Goal: Task Accomplishment & Management: Manage account settings

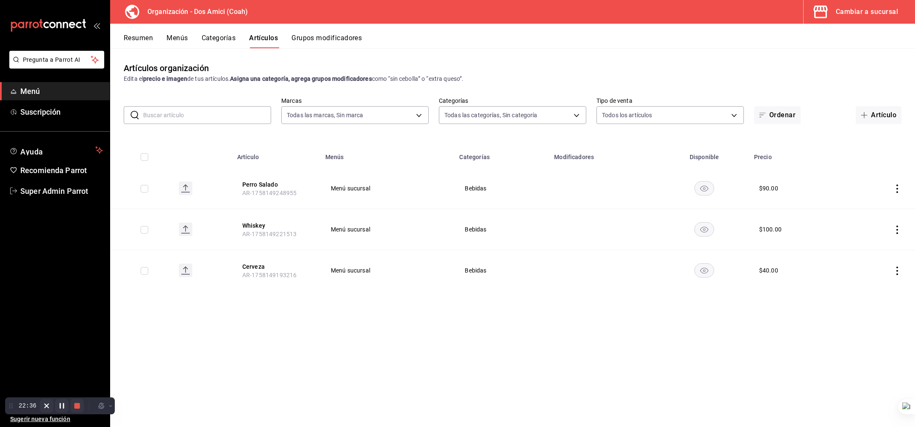
click at [854, 13] on div "Cambiar a sucursal" at bounding box center [866, 12] width 62 height 12
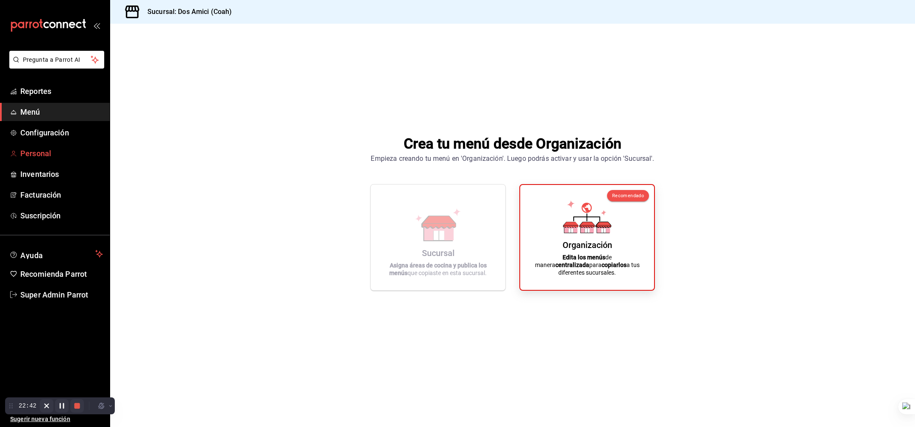
click at [29, 155] on span "Personal" at bounding box center [61, 153] width 83 height 11
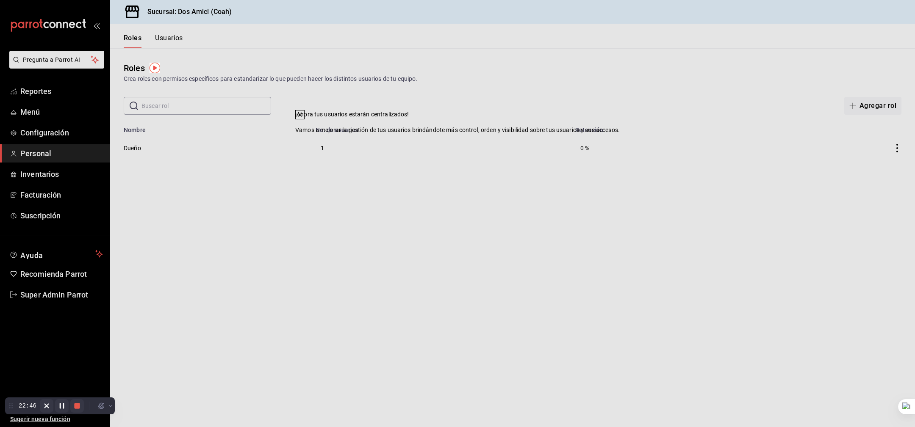
click at [303, 118] on icon at bounding box center [299, 114] width 7 height 7
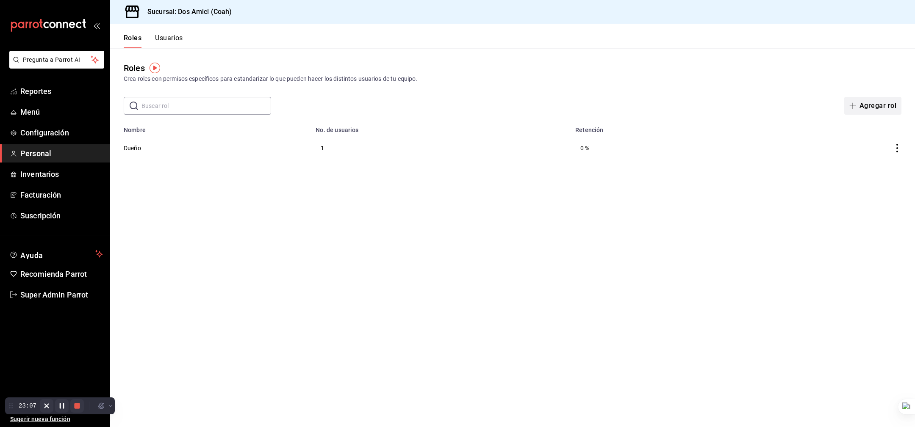
click at [861, 105] on button "Agregar rol" at bounding box center [872, 106] width 57 height 18
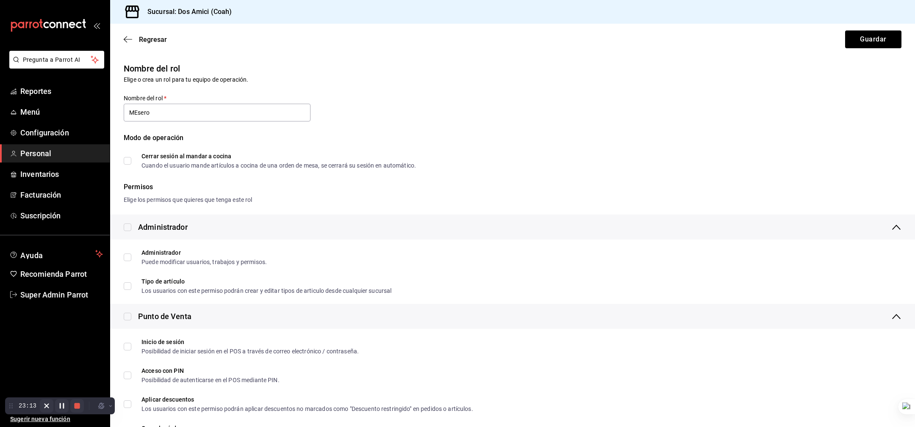
type input "Mesero"
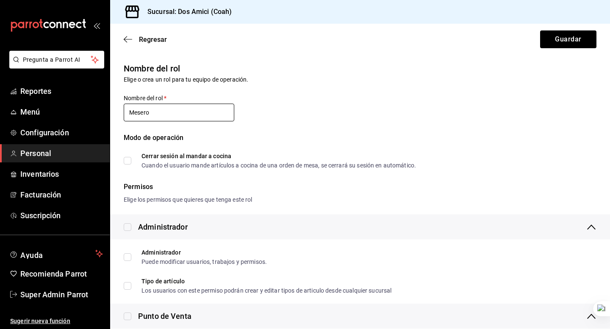
scroll to position [593, 0]
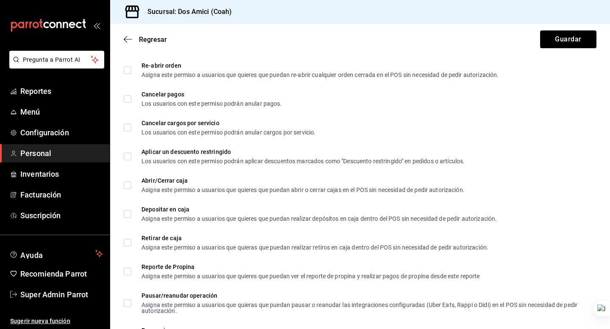
click at [38, 304] on ul "Sugerir nueva función" at bounding box center [55, 317] width 110 height 26
click at [40, 299] on span "Super Admin Parrot" at bounding box center [61, 294] width 83 height 11
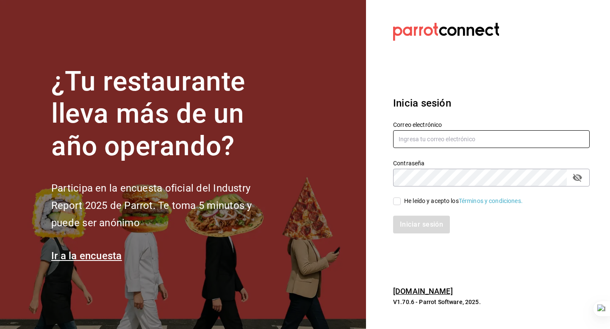
click at [445, 144] on input "text" at bounding box center [491, 139] width 196 height 18
type input "[EMAIL_ADDRESS][DOMAIN_NAME]"
click at [396, 202] on input "He leído y acepto los Términos y condiciones." at bounding box center [397, 202] width 8 height 8
checkbox input "true"
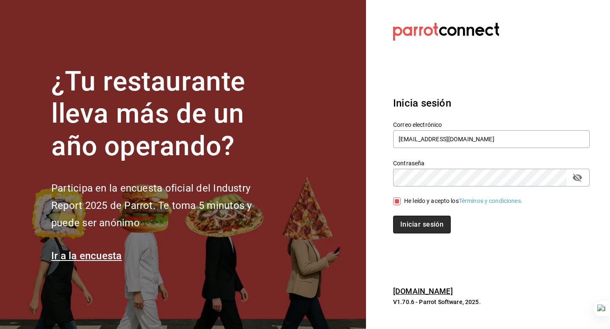
click at [412, 225] on button "Iniciar sesión" at bounding box center [422, 225] width 58 height 18
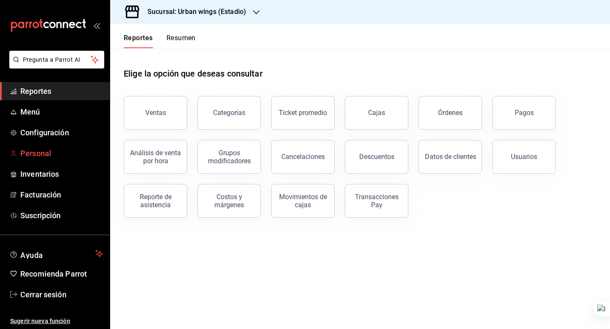
click at [41, 146] on link "Personal" at bounding box center [55, 153] width 110 height 18
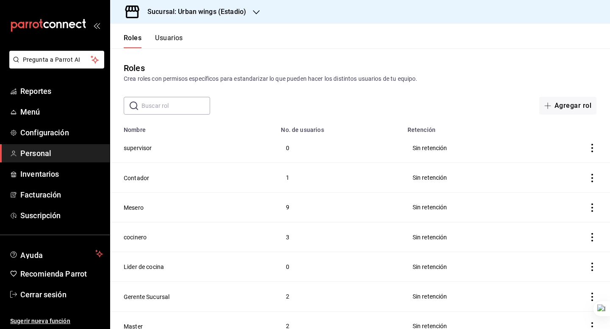
click at [174, 37] on body "Pregunta a Parrot AI Reportes Menú Configuración Personal Inventarios Facturaci…" at bounding box center [305, 164] width 610 height 329
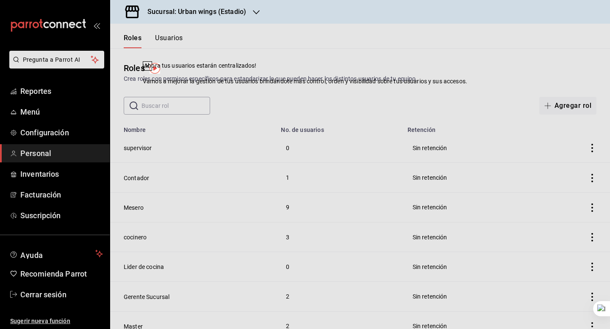
click at [167, 108] on div "¡Ahora tus usuarios estarán centralizados! Vamos a mejorar la gestión de tus us…" at bounding box center [305, 164] width 610 height 329
click at [149, 68] on icon at bounding box center [147, 65] width 3 height 3
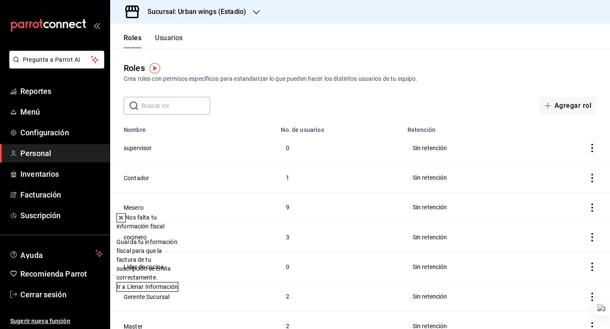
click at [164, 36] on button "Usuarios" at bounding box center [169, 41] width 28 height 14
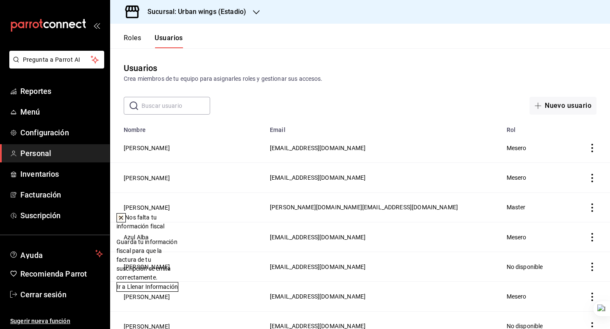
click at [124, 219] on icon at bounding box center [121, 218] width 7 height 7
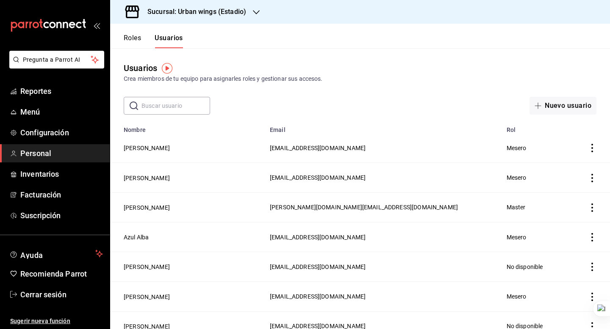
click at [176, 107] on input "text" at bounding box center [175, 105] width 69 height 17
paste input "[DEMOGRAPHIC_DATA]"
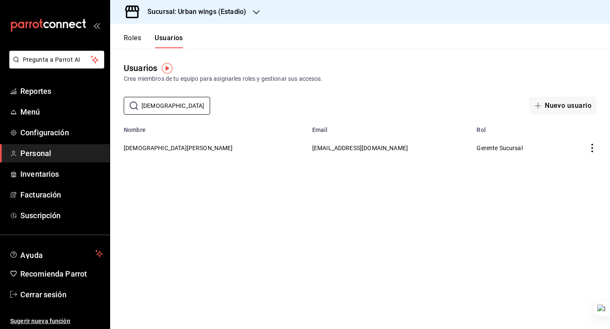
type input "[DEMOGRAPHIC_DATA]"
click at [312, 147] on span "[EMAIL_ADDRESS][DOMAIN_NAME]" at bounding box center [360, 148] width 96 height 7
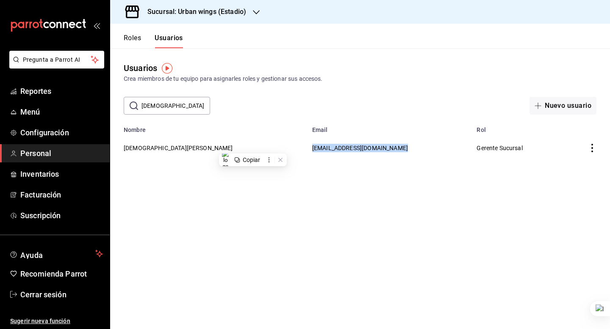
copy span "[EMAIL_ADDRESS][DOMAIN_NAME]"
